Goal: Find specific page/section: Find specific page/section

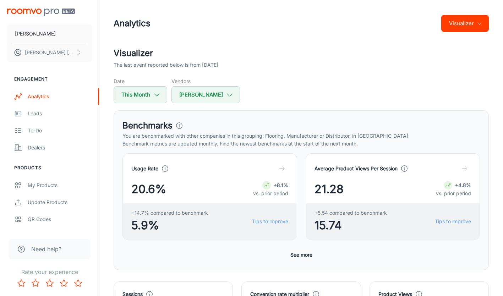
scroll to position [355, 0]
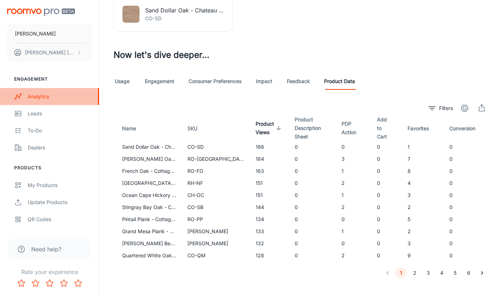
click at [37, 98] on div "Analytics" at bounding box center [60, 97] width 64 height 8
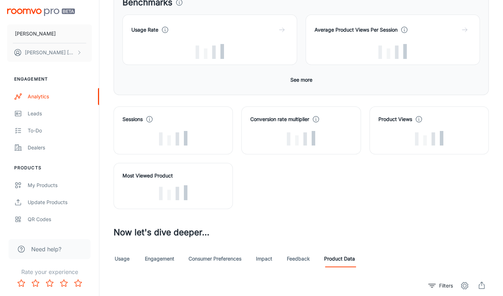
scroll to position [142, 0]
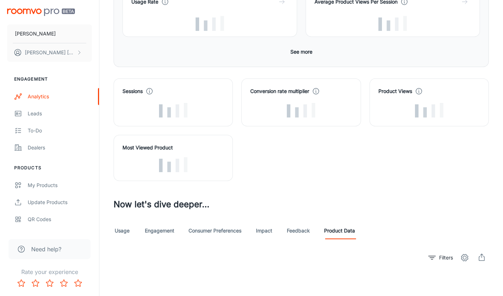
click at [340, 231] on link "Product Data" at bounding box center [339, 230] width 31 height 17
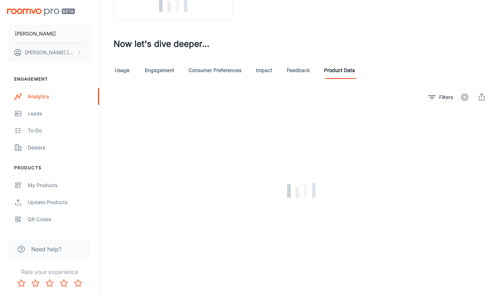
scroll to position [311, 0]
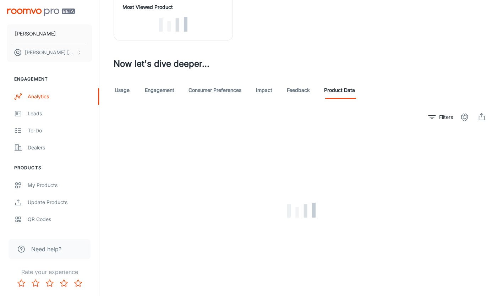
scroll to position [311, 0]
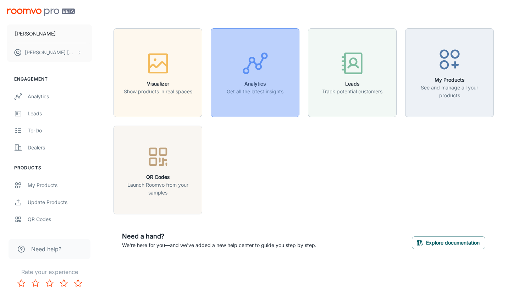
click at [219, 112] on button "Analytics Get all the latest insights" at bounding box center [255, 72] width 89 height 89
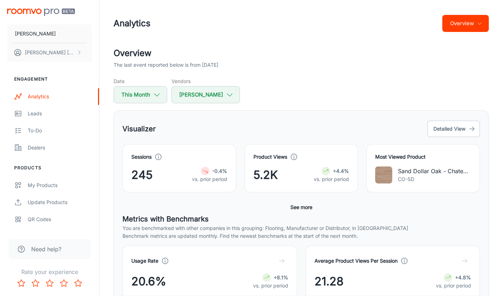
click at [473, 27] on button "Overview" at bounding box center [465, 23] width 46 height 17
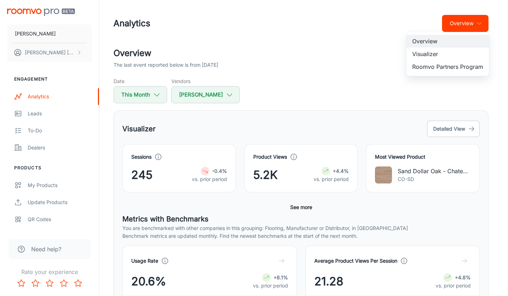
click at [427, 56] on li "Visualizer" at bounding box center [448, 54] width 82 height 13
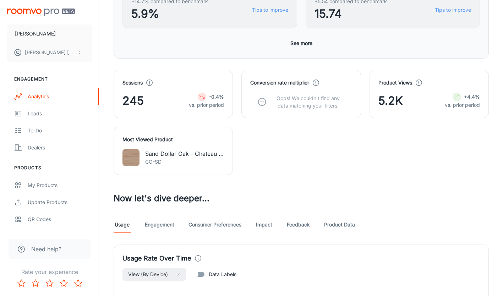
scroll to position [213, 0]
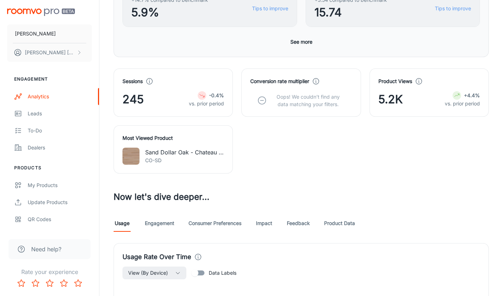
click at [348, 220] on link "Product Data" at bounding box center [339, 223] width 31 height 17
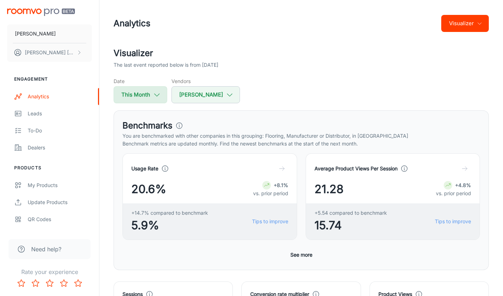
click at [159, 93] on icon "button" at bounding box center [157, 95] width 8 height 8
select select "8"
select select "2025"
select select "8"
select select "2025"
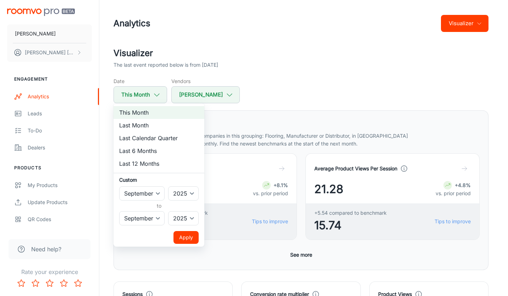
click at [314, 83] on div at bounding box center [254, 148] width 508 height 296
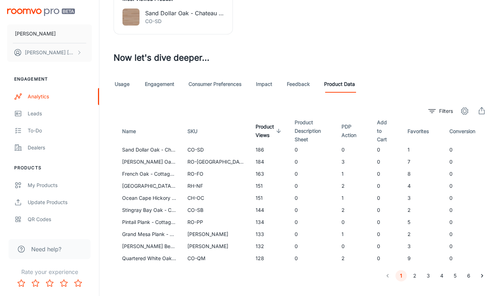
scroll to position [366, 0]
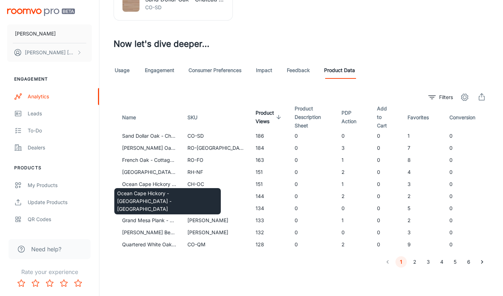
click at [148, 194] on p "Ocean Cape Hickory - [GEOGRAPHIC_DATA] - [GEOGRAPHIC_DATA]" at bounding box center [167, 200] width 101 height 23
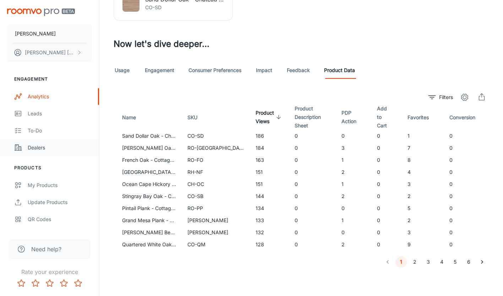
click at [42, 149] on div "Dealers" at bounding box center [60, 148] width 64 height 8
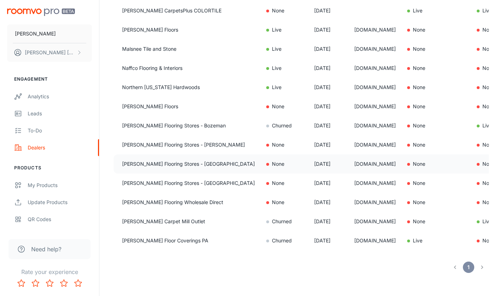
scroll to position [262, 0]
